Goal: Transaction & Acquisition: Purchase product/service

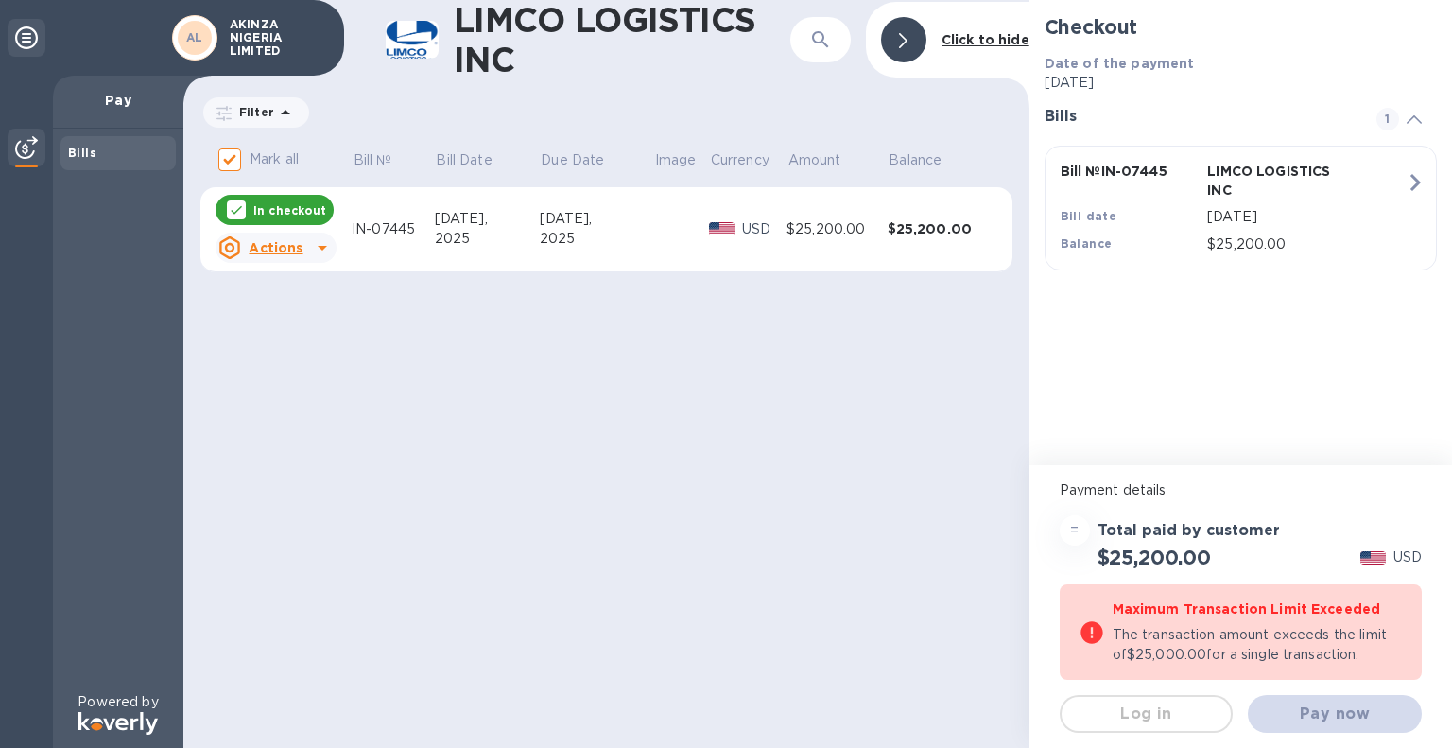
click at [1086, 69] on b "Date of the payment" at bounding box center [1120, 63] width 150 height 15
click at [991, 37] on b "Click to hide" at bounding box center [986, 39] width 88 height 15
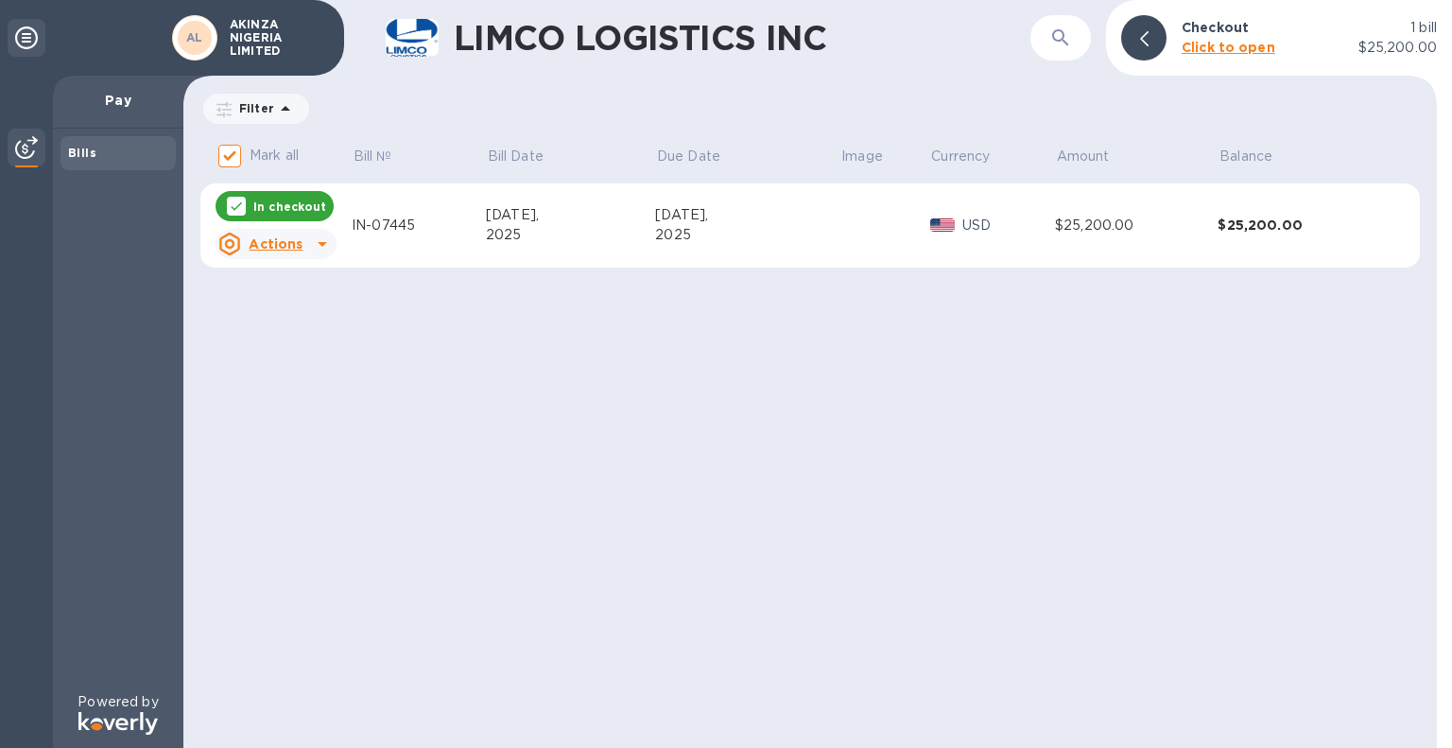
click at [322, 241] on icon at bounding box center [322, 244] width 23 height 23
click at [290, 324] on b "Open bill" at bounding box center [300, 320] width 63 height 15
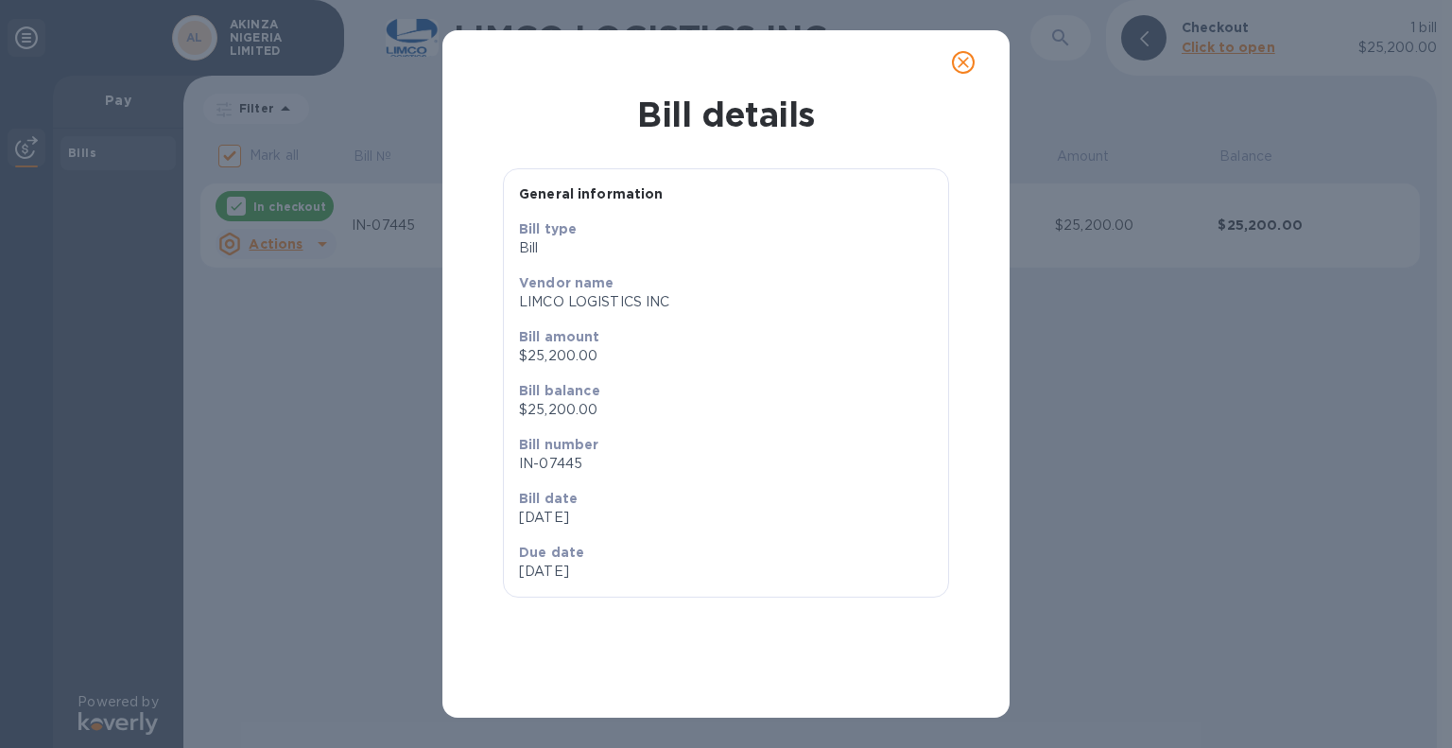
click at [965, 61] on icon "close" at bounding box center [963, 62] width 11 height 11
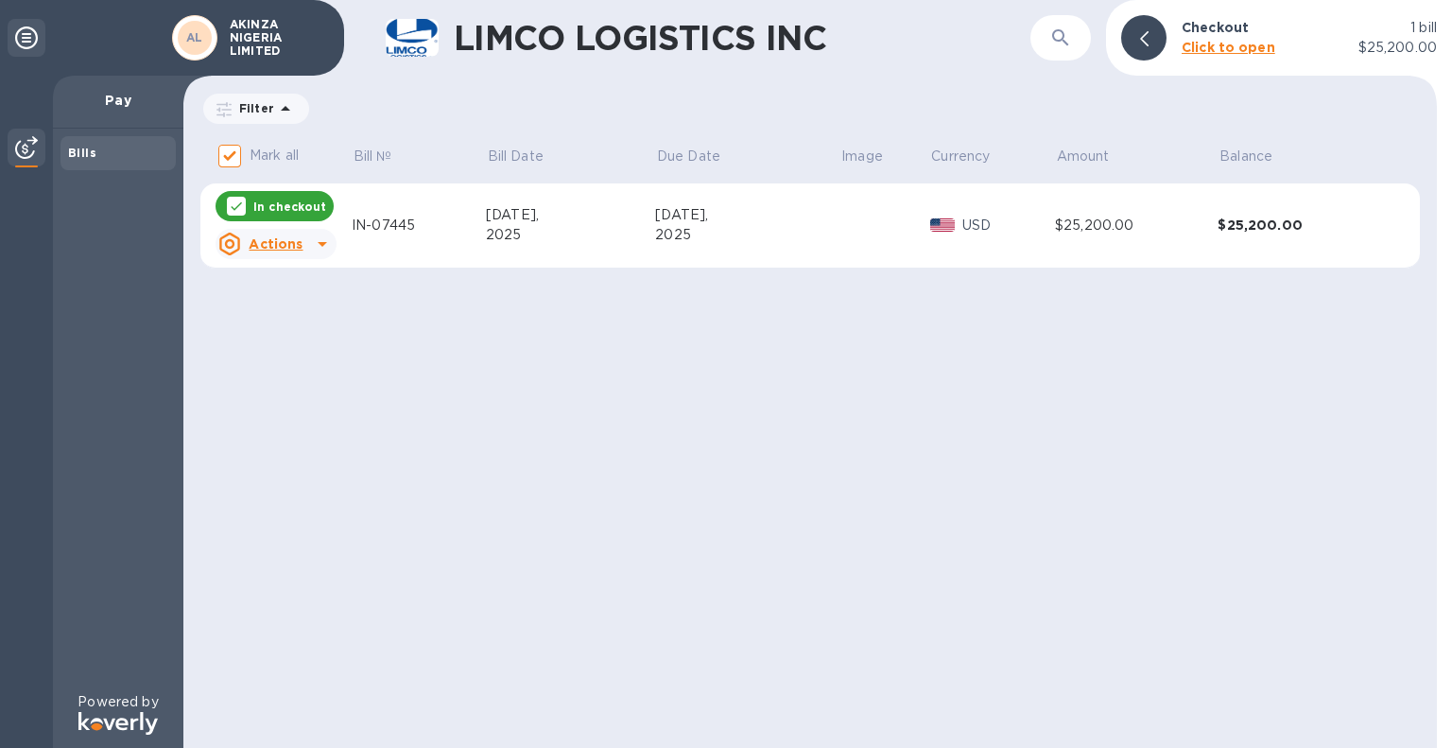
click at [127, 102] on p "Pay" at bounding box center [118, 100] width 100 height 19
click at [140, 78] on div "Pay" at bounding box center [118, 102] width 130 height 53
click at [1150, 37] on div at bounding box center [1144, 37] width 45 height 45
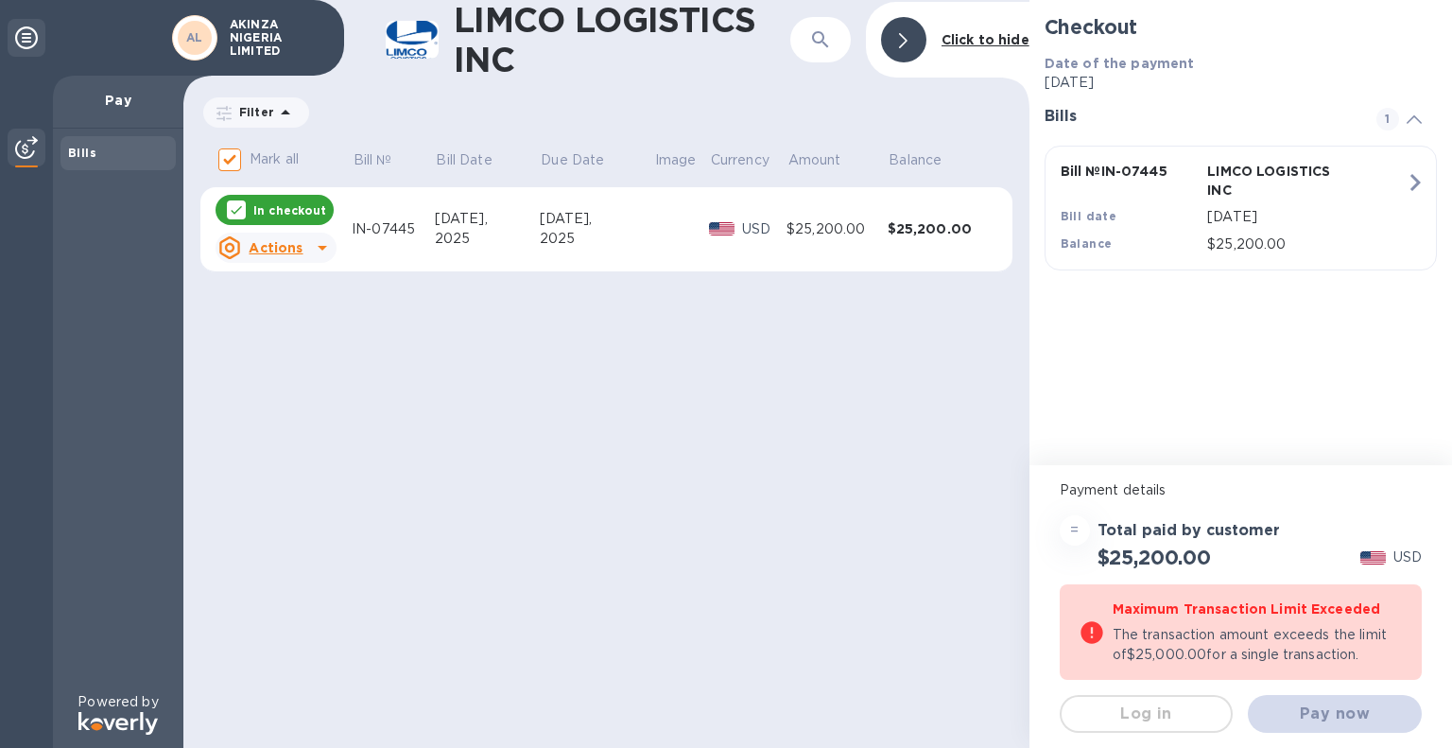
click at [278, 241] on u "Actions" at bounding box center [276, 247] width 54 height 15
click at [301, 324] on b "Open bill" at bounding box center [300, 324] width 63 height 15
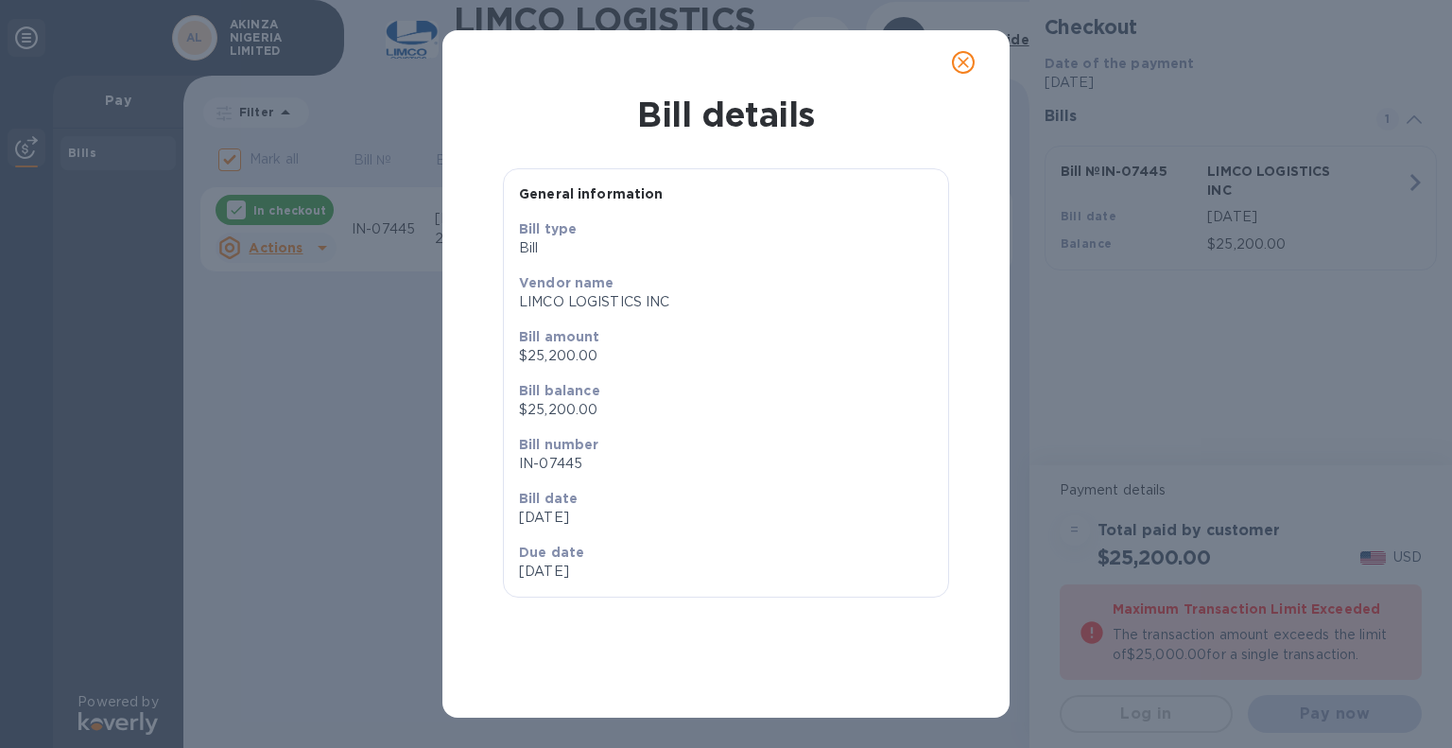
click at [976, 51] on button "close" at bounding box center [963, 62] width 45 height 45
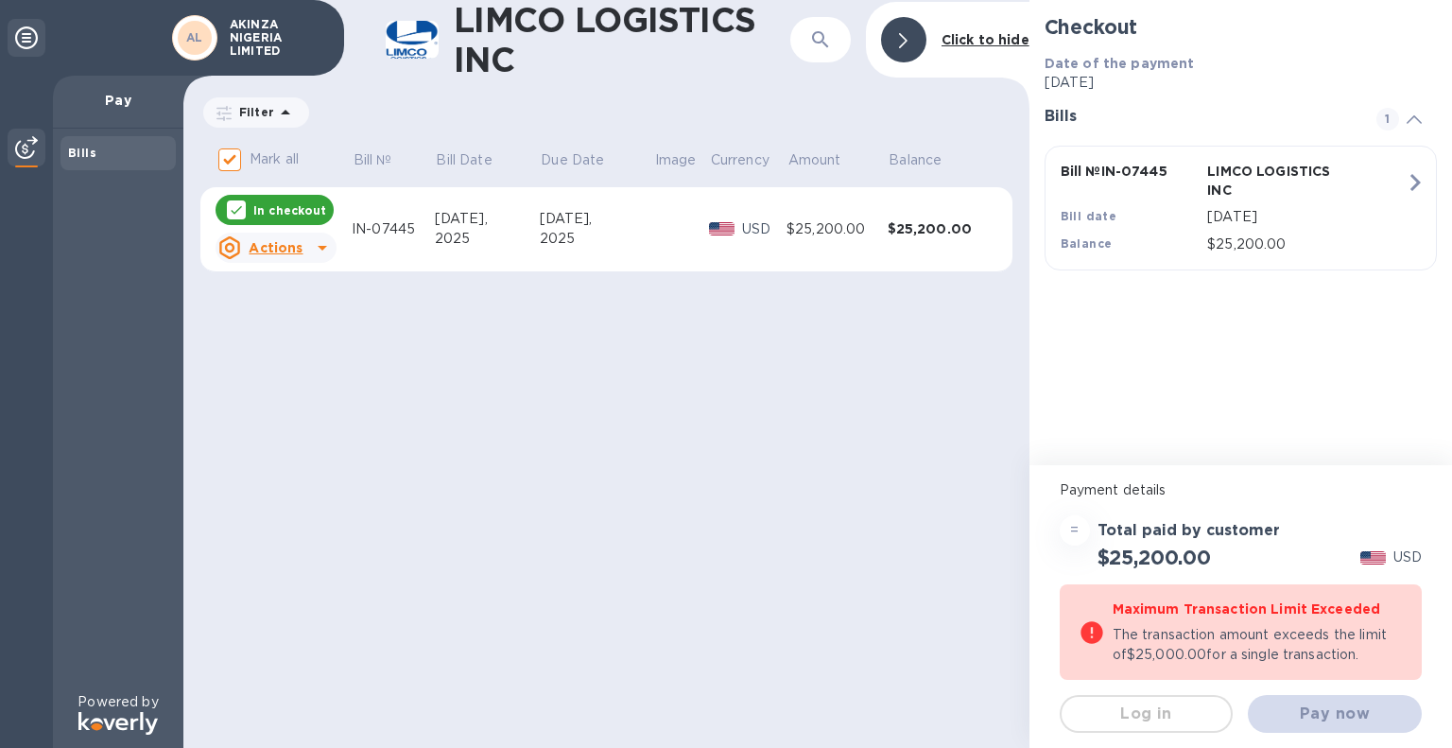
click at [1277, 440] on div "Checkout Date of the payment [DATE] Bills 1 Bill № IN-07445 LIMCO LOGISTICS INC…" at bounding box center [1241, 232] width 423 height 465
click at [1323, 718] on div "Pay now" at bounding box center [1335, 713] width 189 height 53
